Goal: Find specific page/section: Find specific page/section

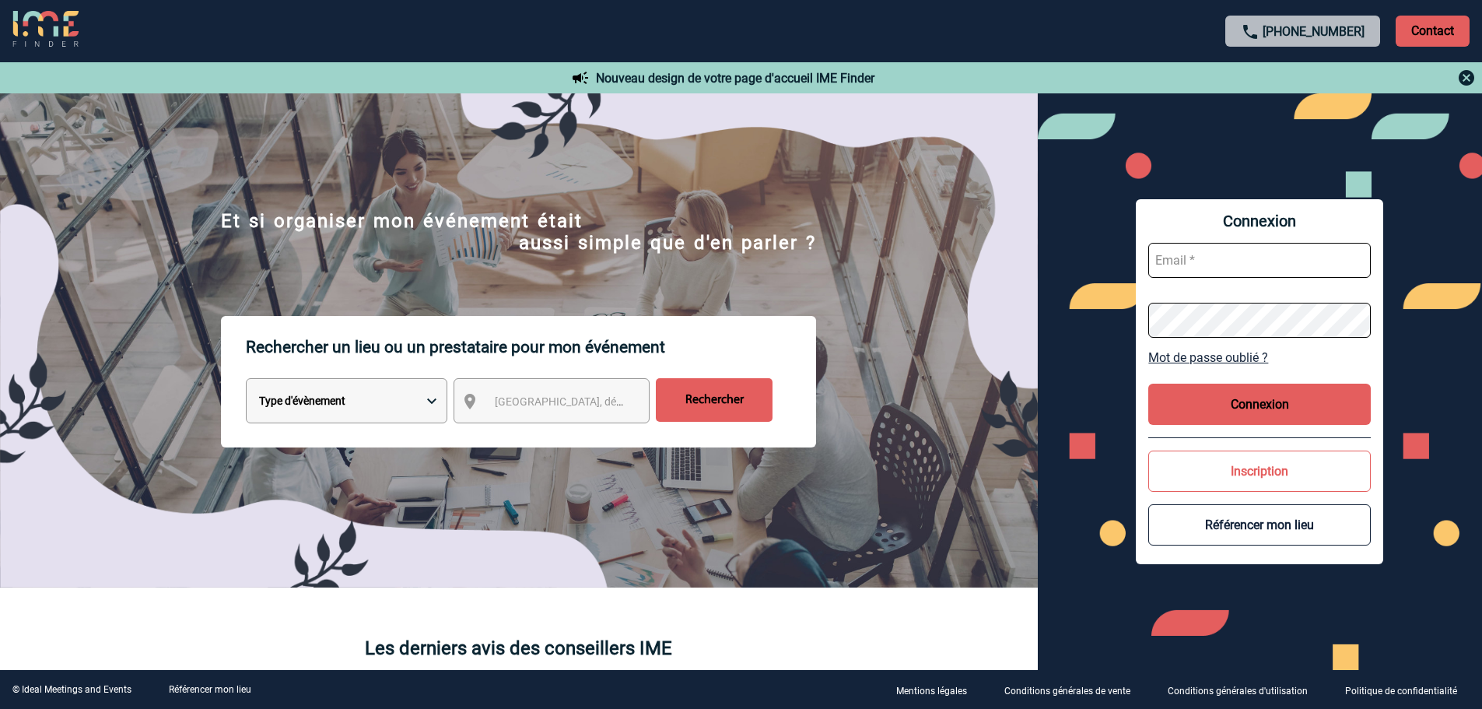
type input "vboeringer@ime-groupe.com"
click at [1236, 409] on button "Connexion" at bounding box center [1260, 404] width 223 height 41
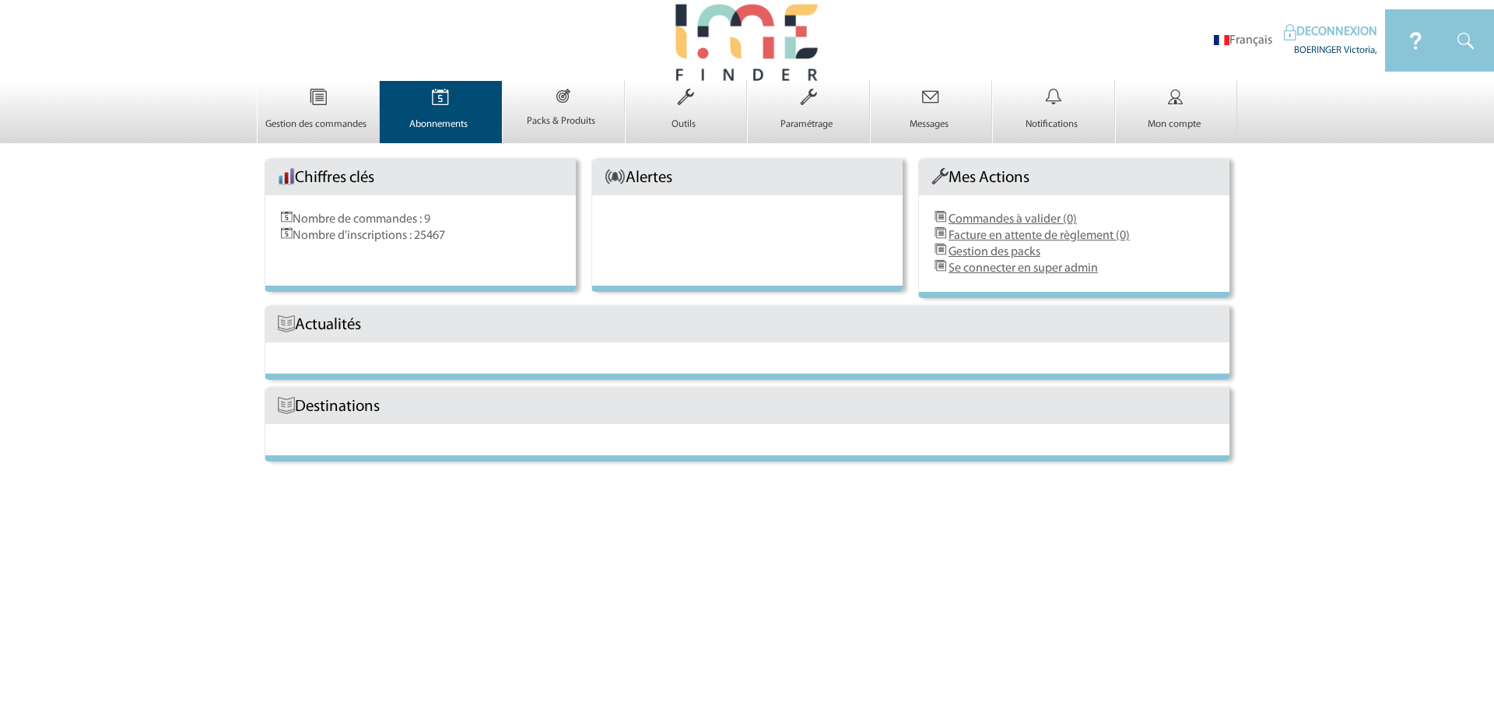
click at [426, 120] on p "Abonnements" at bounding box center [439, 124] width 117 height 12
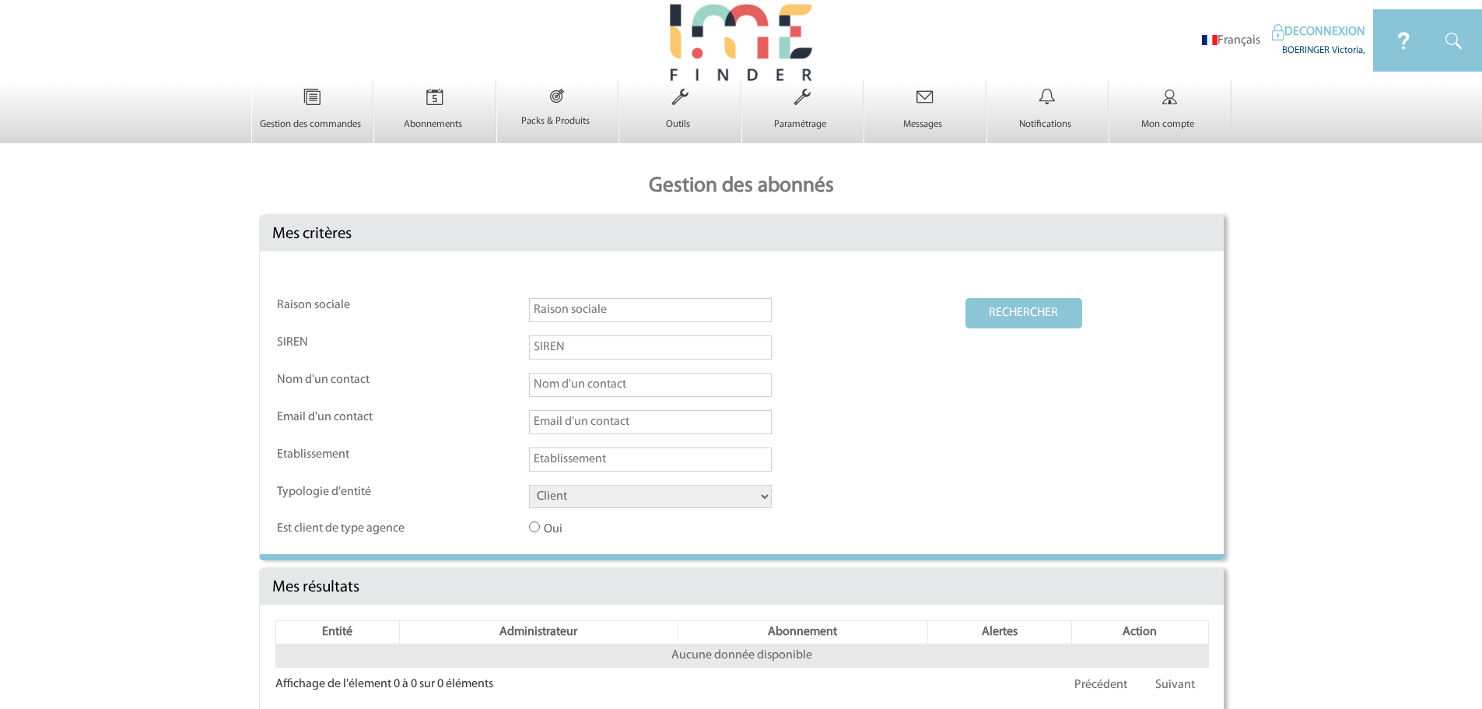
drag, startPoint x: 608, startPoint y: 504, endPoint x: 601, endPoint y: 510, distance: 8.9
click at [608, 504] on select "Client Fournisseur Agence Promoteur Genius Backoffice" at bounding box center [650, 496] width 243 height 23
select select "AGENCE"
click at [529, 486] on select "Client Fournisseur Agence Promoteur Genius Backoffice" at bounding box center [650, 496] width 243 height 23
click at [994, 318] on button "RECHERCHER" at bounding box center [1024, 313] width 117 height 30
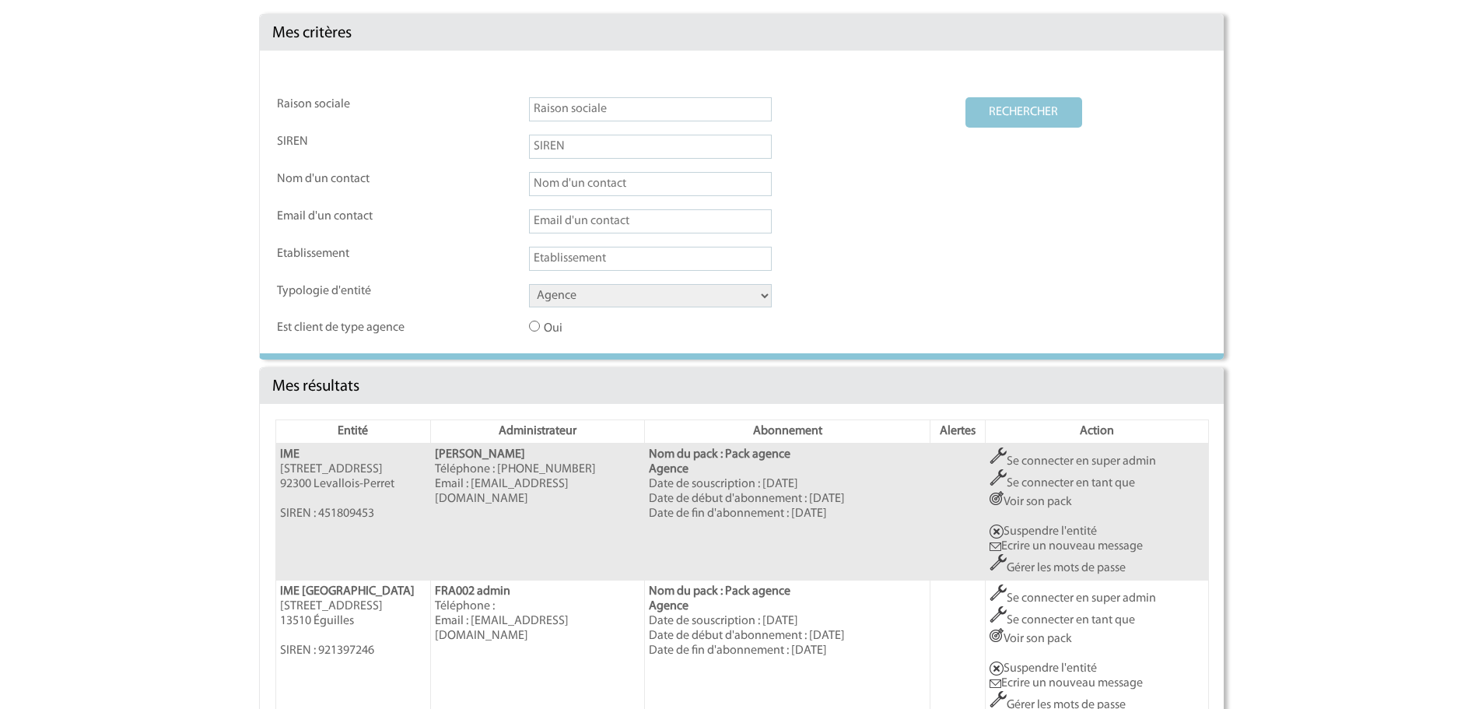
scroll to position [233, 0]
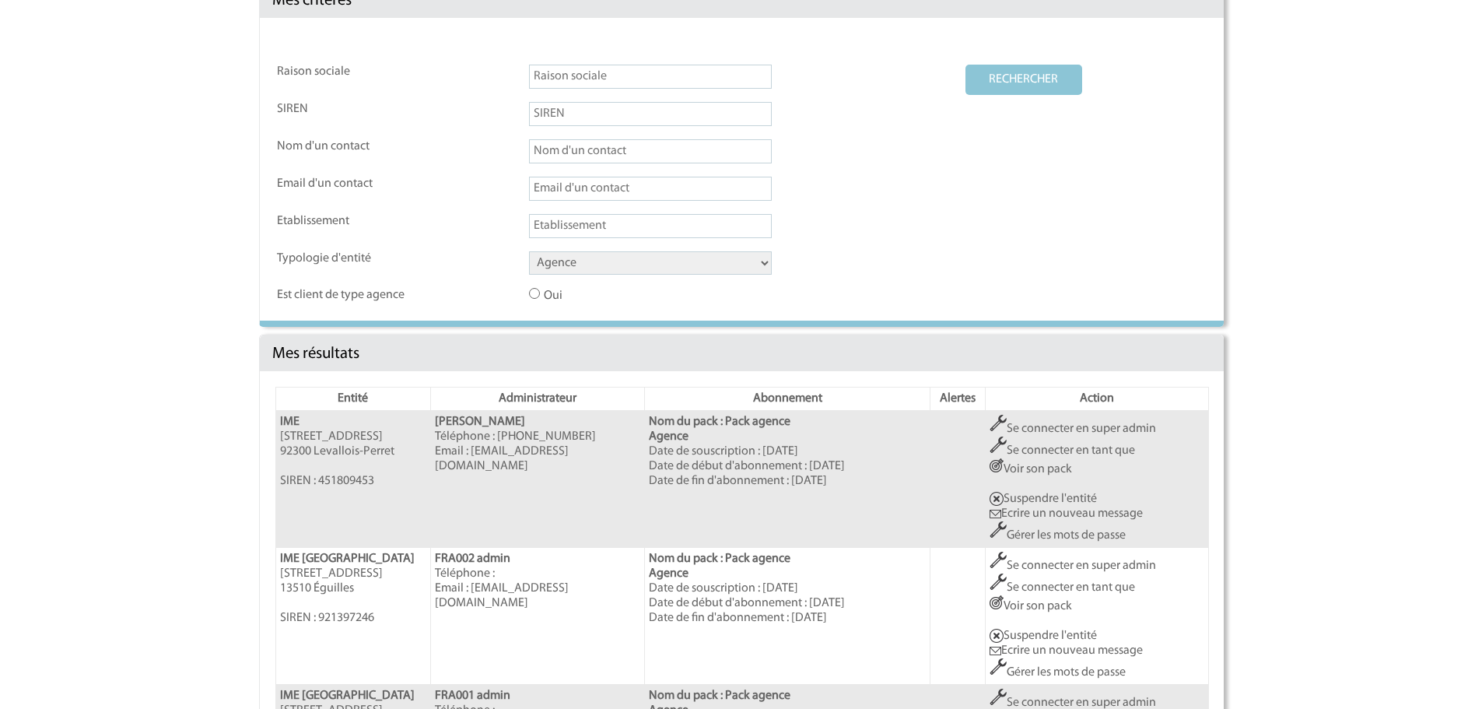
click at [1051, 430] on link "Se connecter en super admin" at bounding box center [1073, 429] width 167 height 12
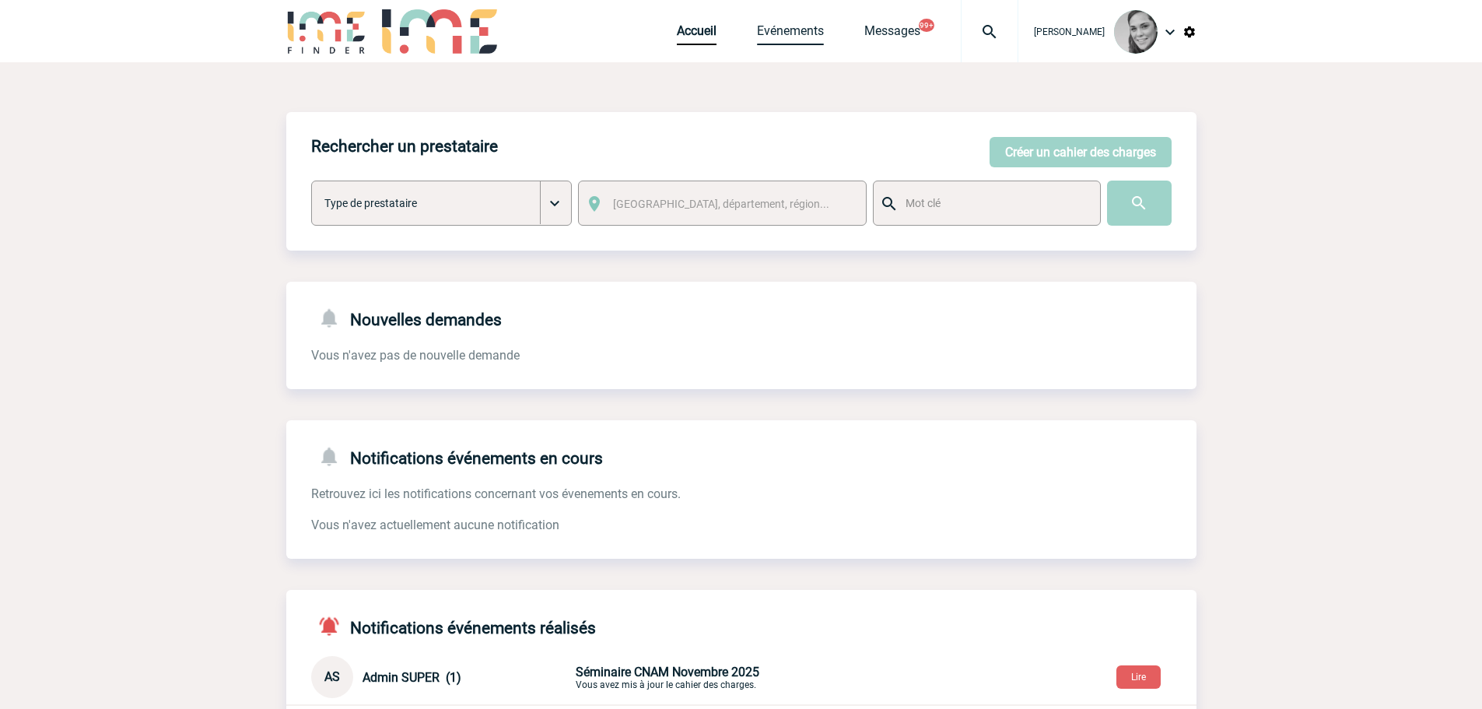
click at [790, 43] on link "Evénements" at bounding box center [790, 34] width 67 height 22
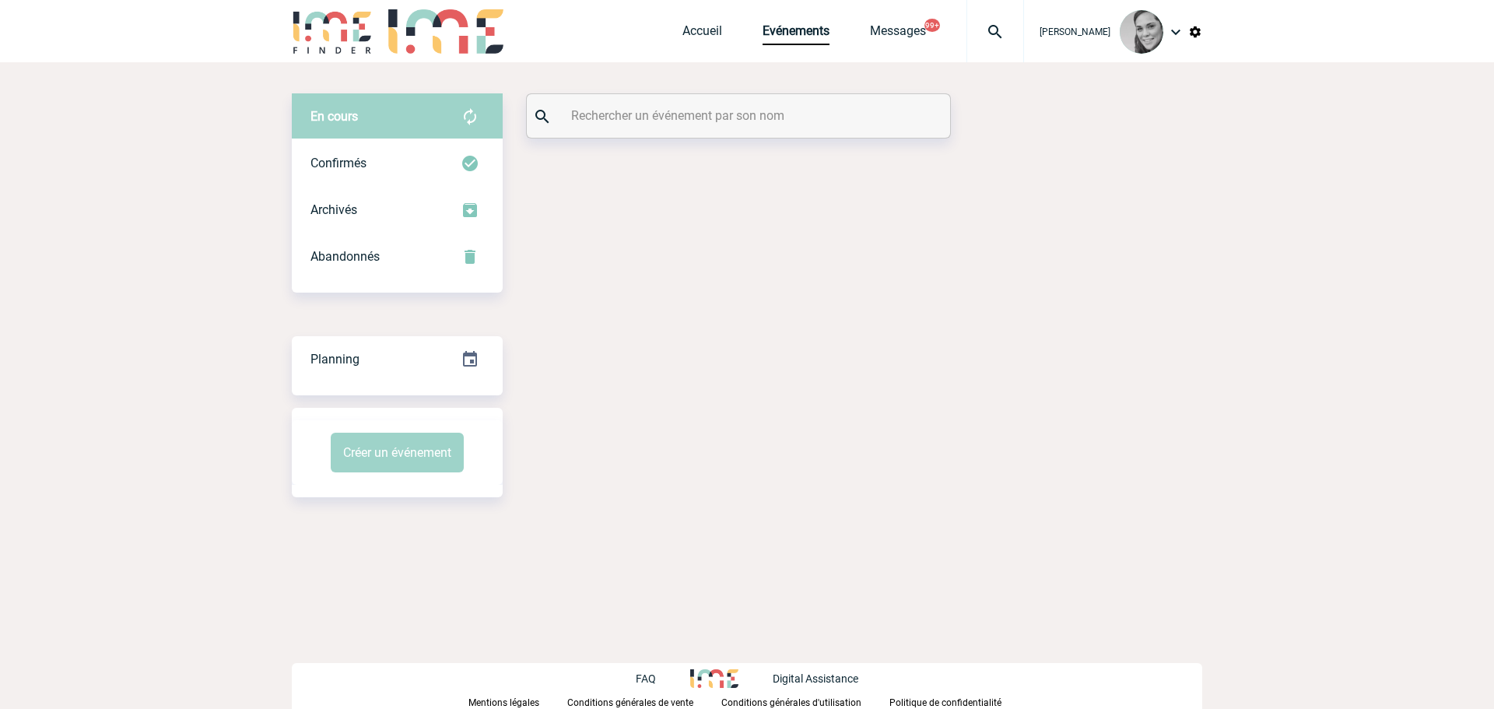
click at [617, 121] on input "text" at bounding box center [740, 115] width 346 height 23
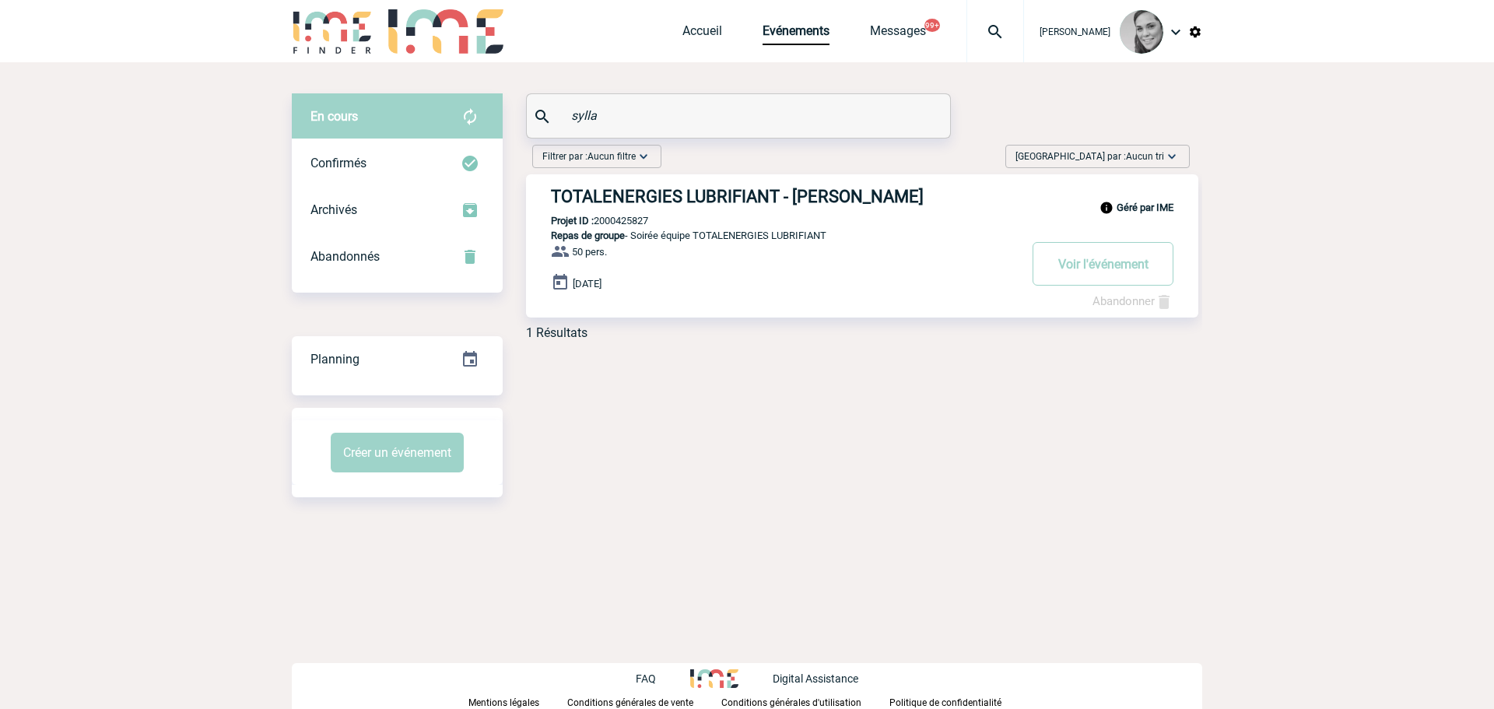
type input "sylla"
click at [738, 186] on div "Géré par IME TOTALENERGIES LUBRIFIANT - [PERSON_NAME] Projet ID : 2000425827 Re…" at bounding box center [862, 245] width 672 height 143
click at [560, 197] on h3 "TOTALENERGIES LUBRIFIANT - [PERSON_NAME]" at bounding box center [784, 196] width 467 height 19
